Goal: Information Seeking & Learning: Check status

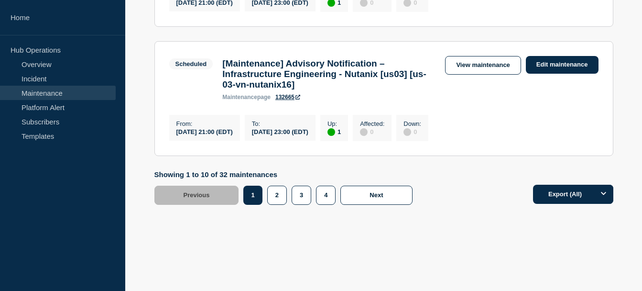
scroll to position [1377, 0]
click at [279, 205] on button "2" at bounding box center [277, 194] width 20 height 19
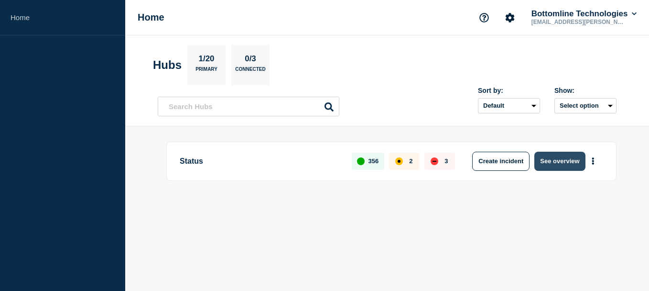
click at [564, 167] on button "See overview" at bounding box center [559, 160] width 51 height 19
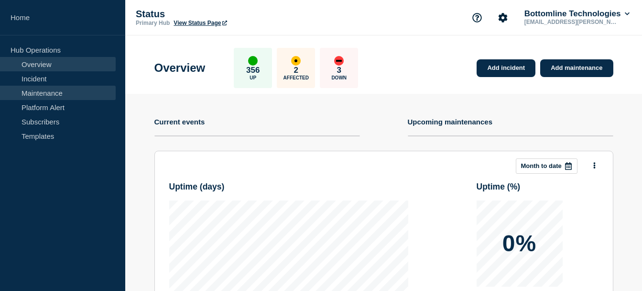
click at [22, 90] on link "Maintenance" at bounding box center [58, 93] width 116 height 14
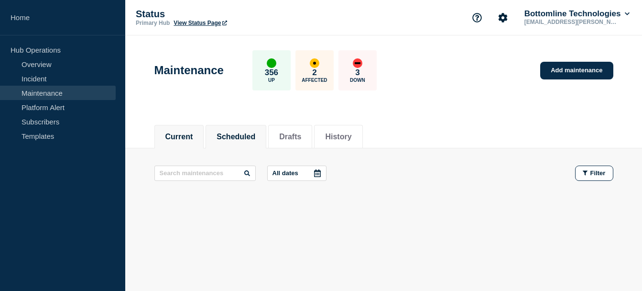
click at [259, 141] on li "Scheduled" at bounding box center [235, 136] width 61 height 23
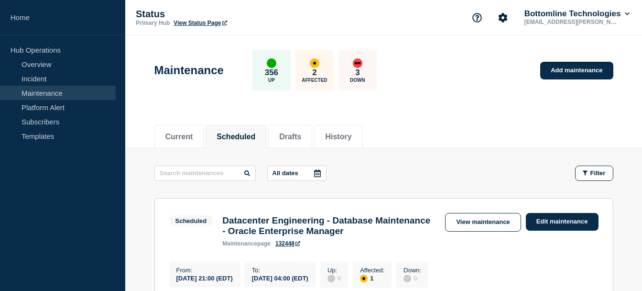
click at [316, 173] on icon at bounding box center [317, 173] width 7 height 8
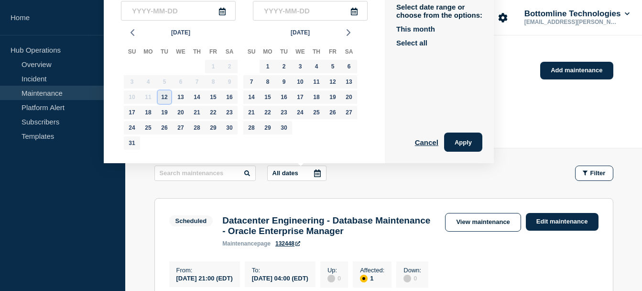
click at [162, 96] on div "12" at bounding box center [164, 96] width 13 height 13
type input "2025-08-12"
click at [165, 125] on div "26" at bounding box center [164, 127] width 13 height 13
type input "2025-08-26"
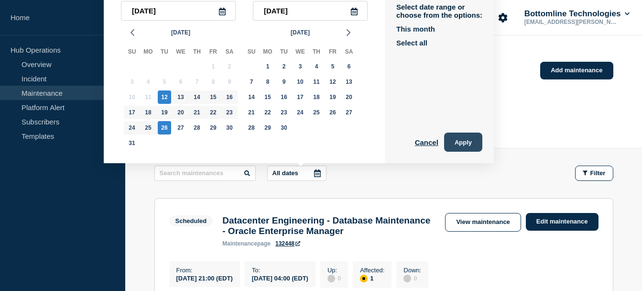
click at [462, 147] on button "Apply" at bounding box center [463, 141] width 38 height 19
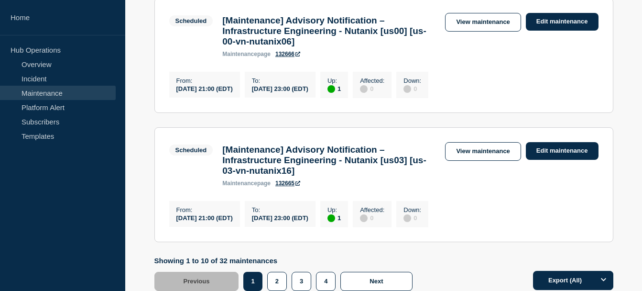
scroll to position [1386, 0]
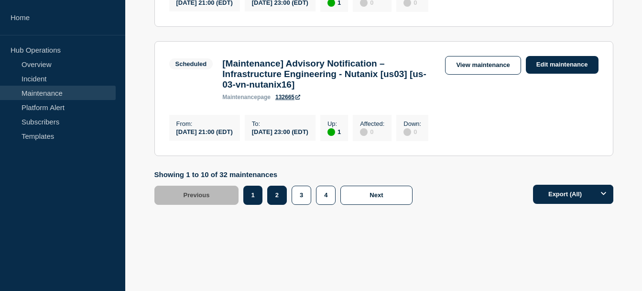
click at [275, 186] on button "2" at bounding box center [277, 194] width 20 height 19
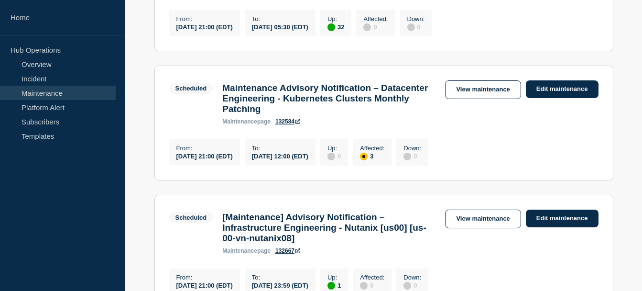
scroll to position [808, 0]
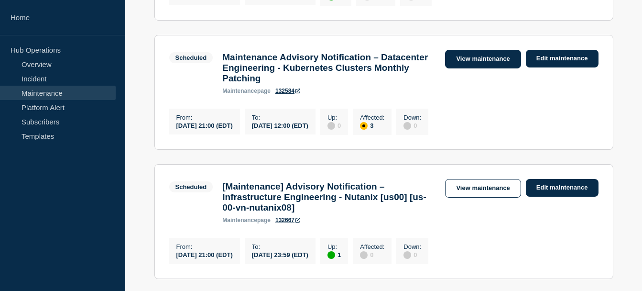
click at [458, 68] on link "View maintenance" at bounding box center [483, 59] width 76 height 19
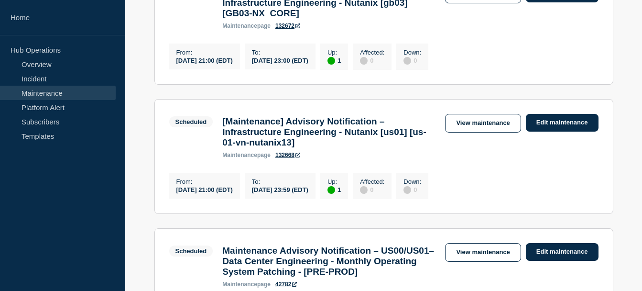
scroll to position [485, 0]
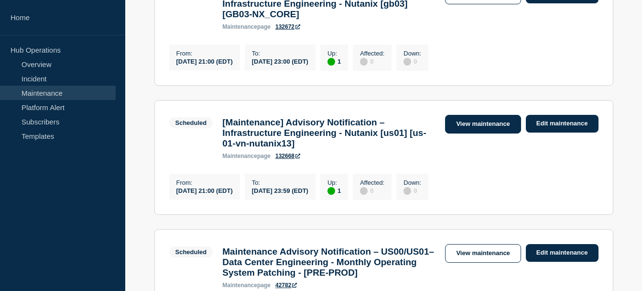
click at [472, 133] on link "View maintenance" at bounding box center [483, 124] width 76 height 19
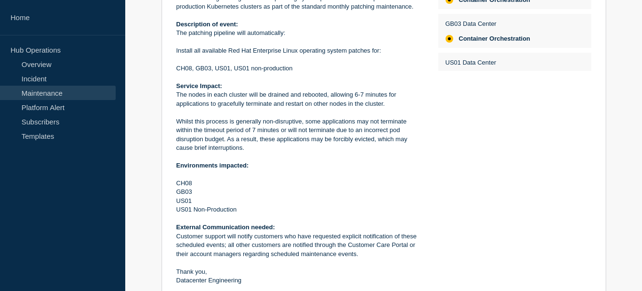
scroll to position [295, 0]
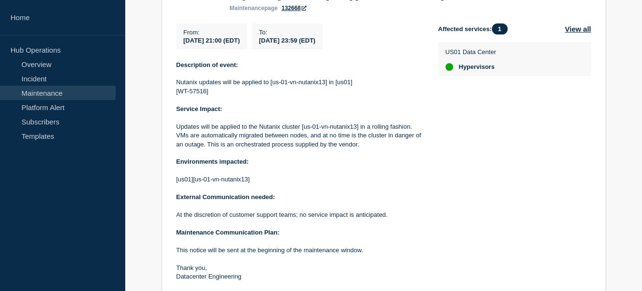
scroll to position [188, 0]
